Goal: Navigation & Orientation: Find specific page/section

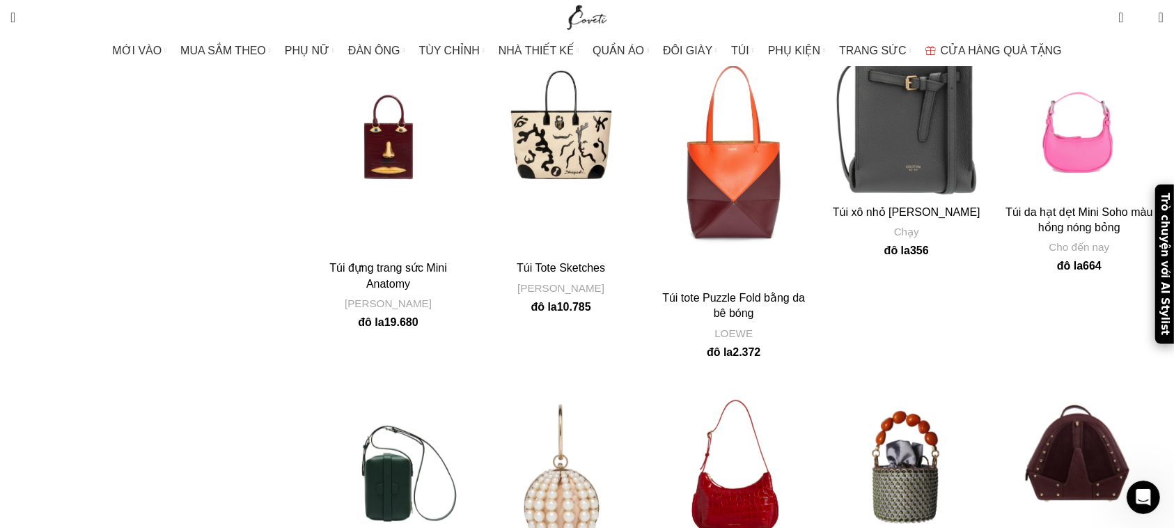
scroll to position [293, 0]
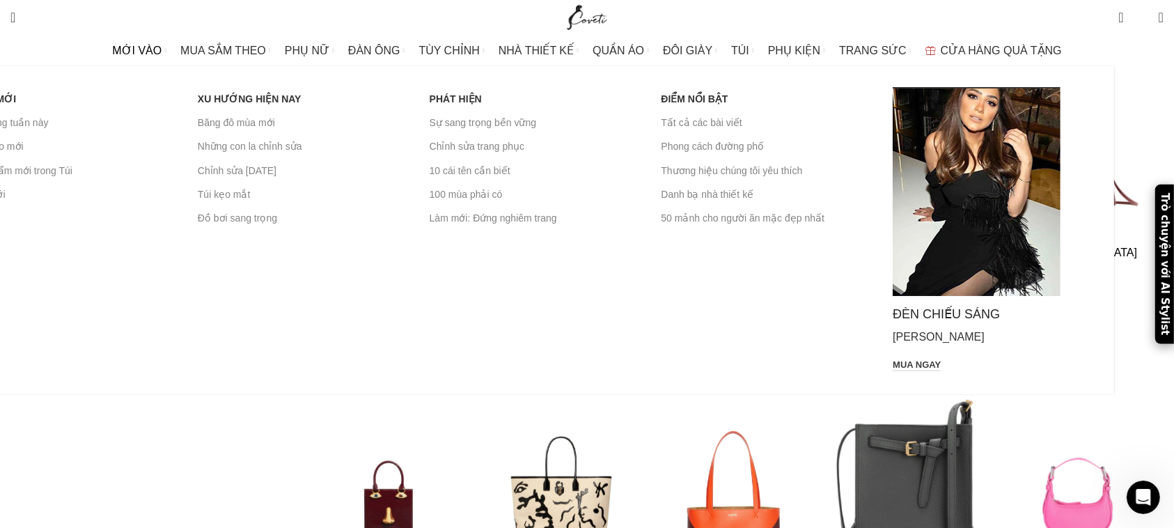
click at [162, 54] on span "MỚI VÀO" at bounding box center [136, 50] width 49 height 13
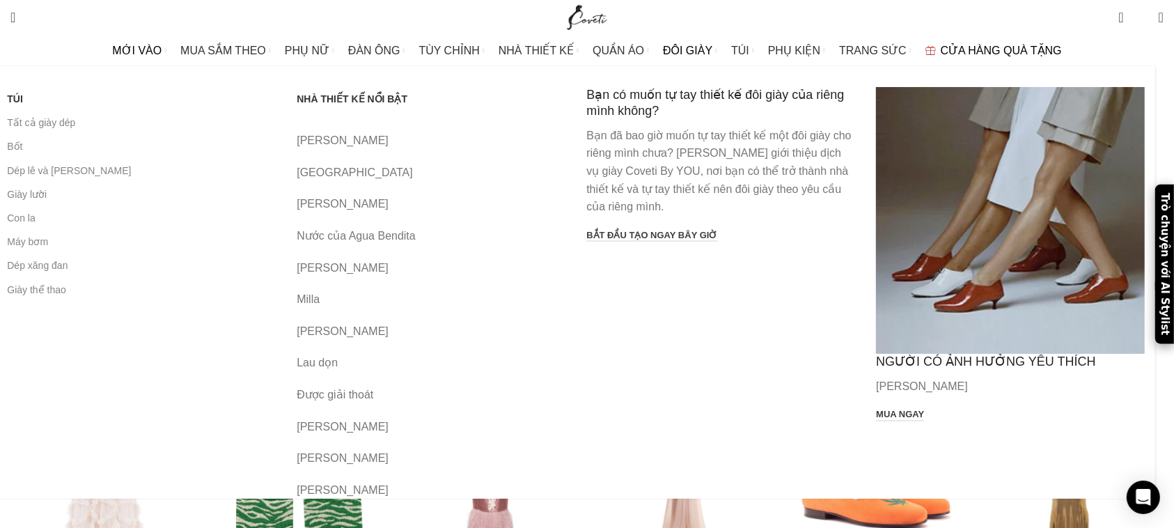
click at [699, 49] on span "ĐÔI GIÀY" at bounding box center [687, 50] width 49 height 13
